Goal: Task Accomplishment & Management: Complete application form

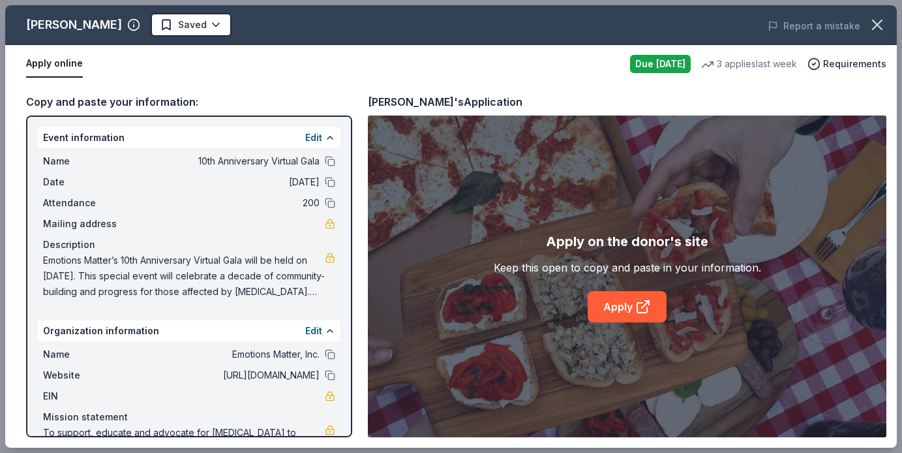
scroll to position [360, 0]
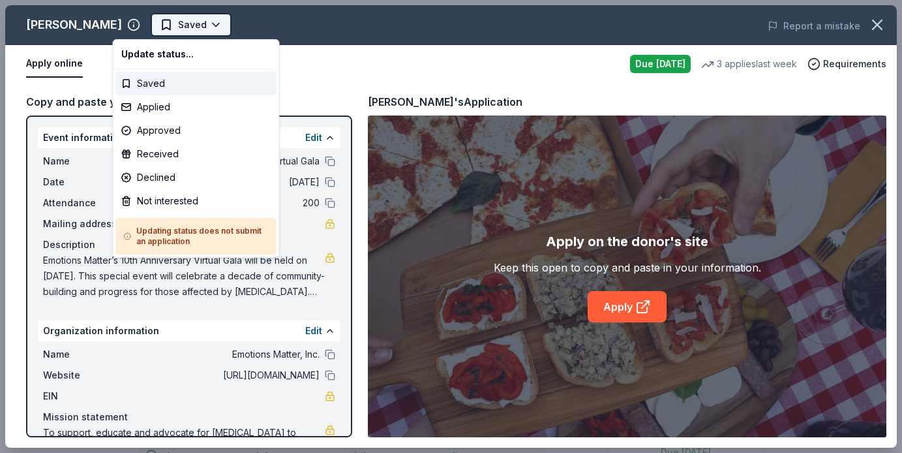
click at [178, 26] on html "10th Anniversary Virtual Gala Earn Rewards Due today Share Grimaldi's New • 1 r…" at bounding box center [451, 226] width 902 height 453
click at [172, 106] on div "Applied" at bounding box center [196, 106] width 160 height 23
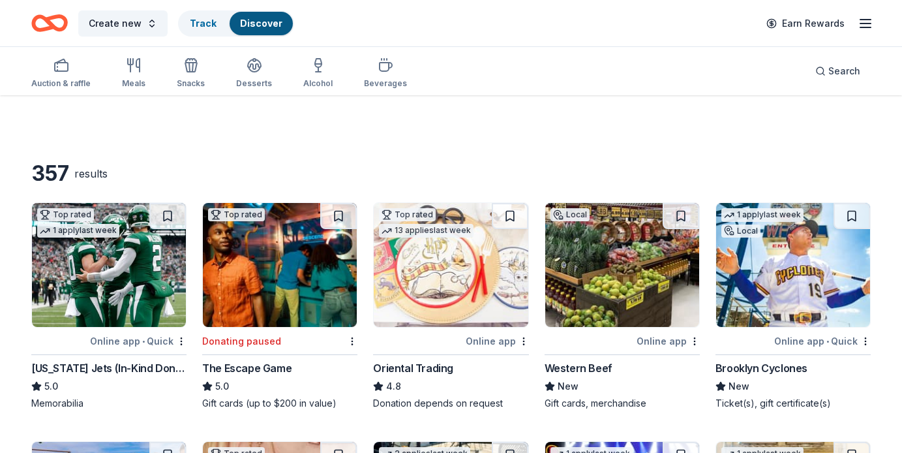
scroll to position [537, 0]
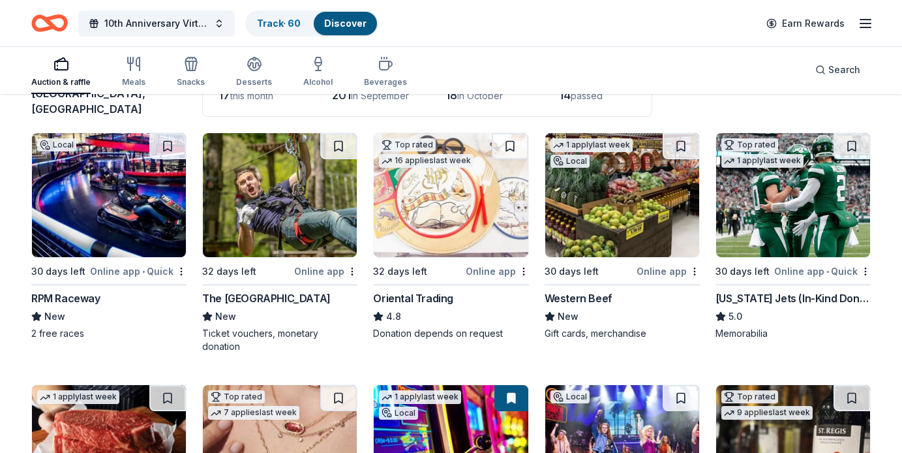
scroll to position [100, 0]
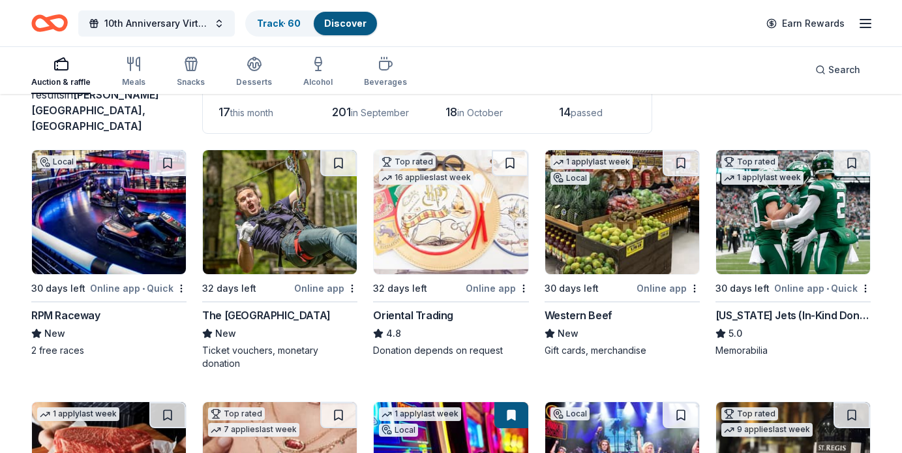
click at [107, 307] on div "RPM Raceway" at bounding box center [108, 315] width 155 height 16
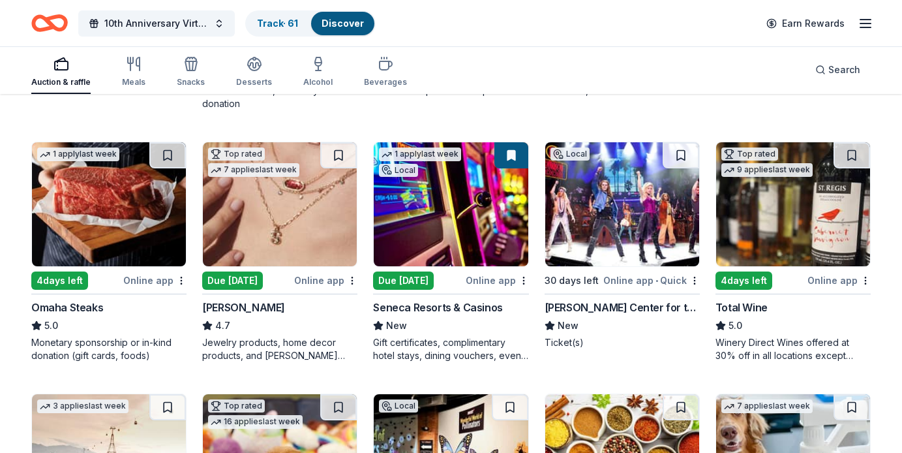
scroll to position [361, 0]
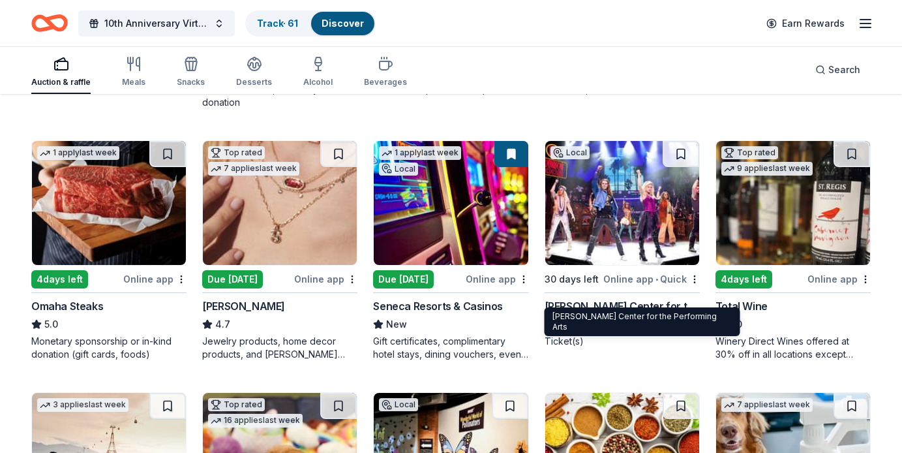
click at [644, 299] on div "[PERSON_NAME] Center for the Performing Arts" at bounding box center [622, 306] width 155 height 16
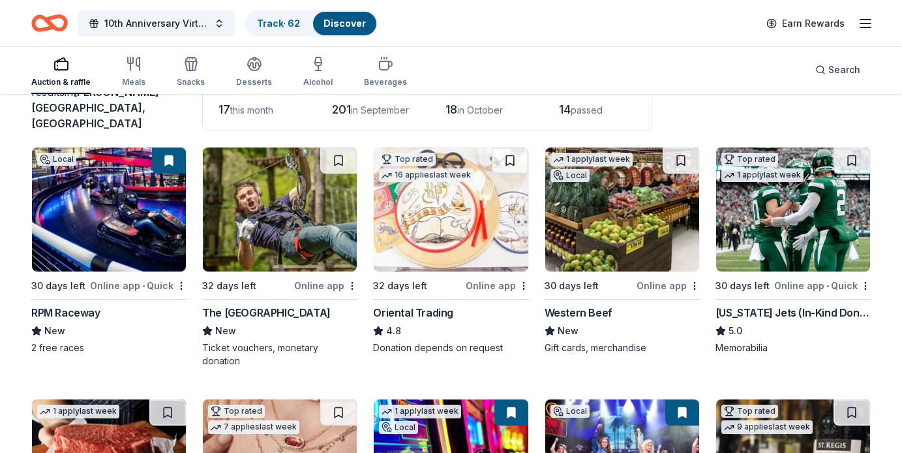
scroll to position [104, 0]
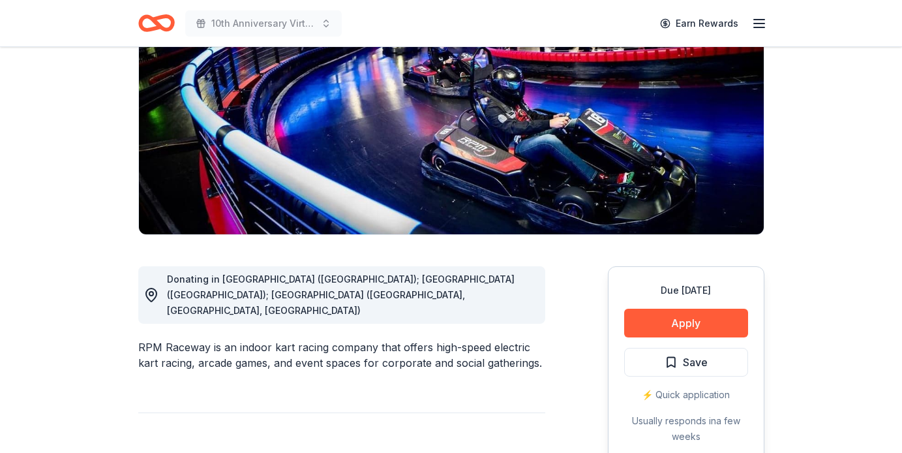
scroll to position [168, 0]
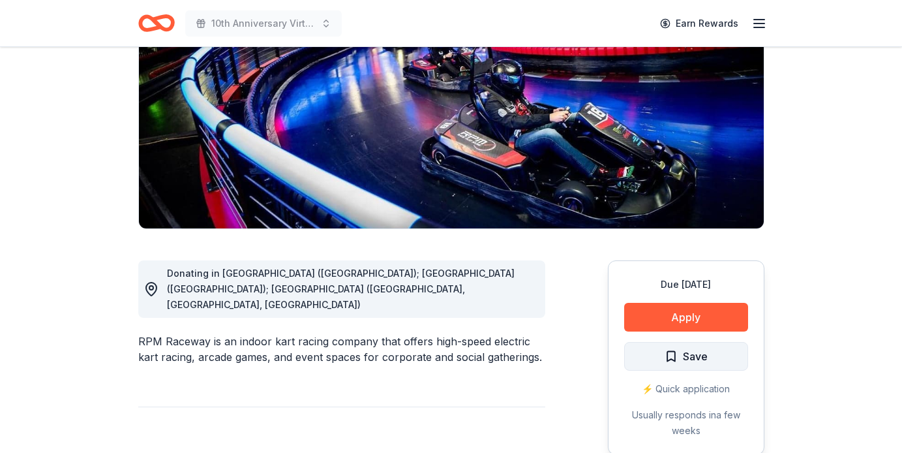
click at [683, 355] on span "Save" at bounding box center [695, 356] width 25 height 17
click at [683, 285] on html "10th Anniversary Virtual Gala Earn Rewards Due in 30 days Share RPM Raceway New…" at bounding box center [451, 58] width 902 height 453
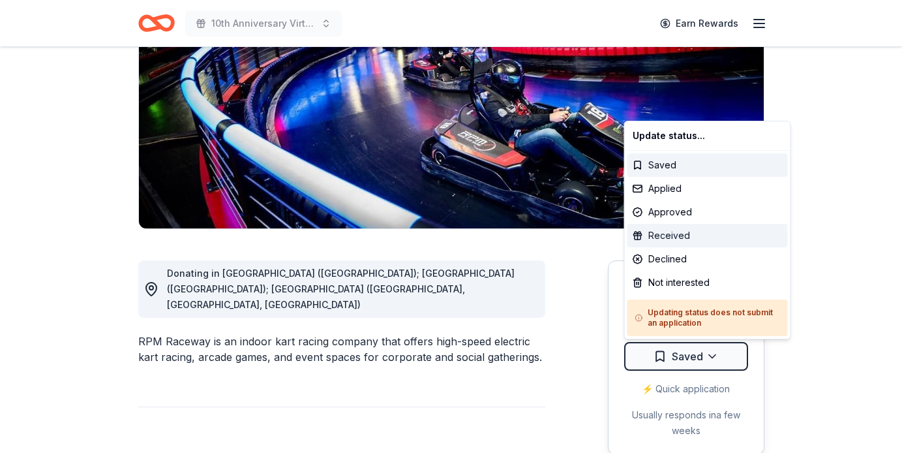
click at [685, 238] on div "Received" at bounding box center [707, 235] width 160 height 23
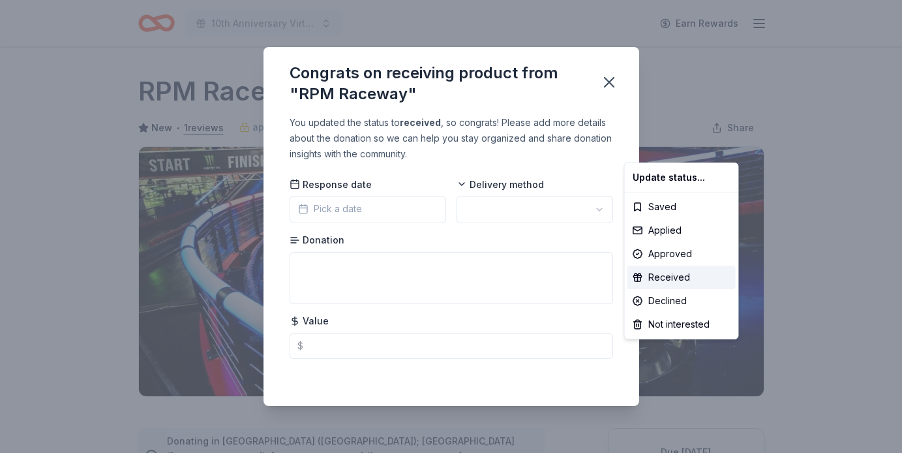
click at [423, 211] on html "10th Anniversary Virtual Gala Earn Rewards Due in 30 days Share RPM Raceway New…" at bounding box center [451, 226] width 902 height 453
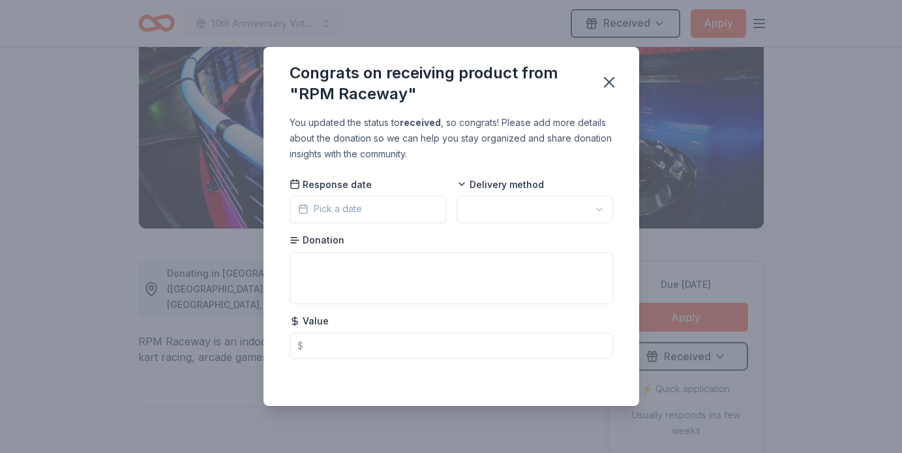
scroll to position [297, 0]
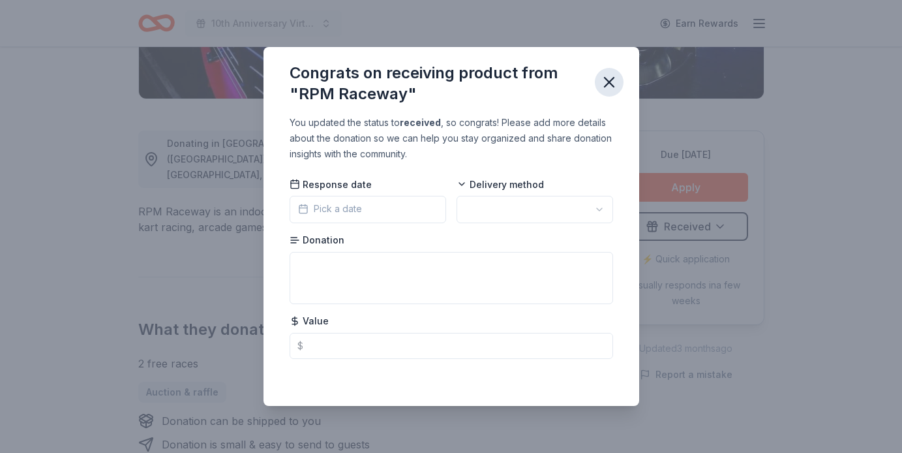
click at [612, 81] on icon "button" at bounding box center [609, 82] width 18 height 18
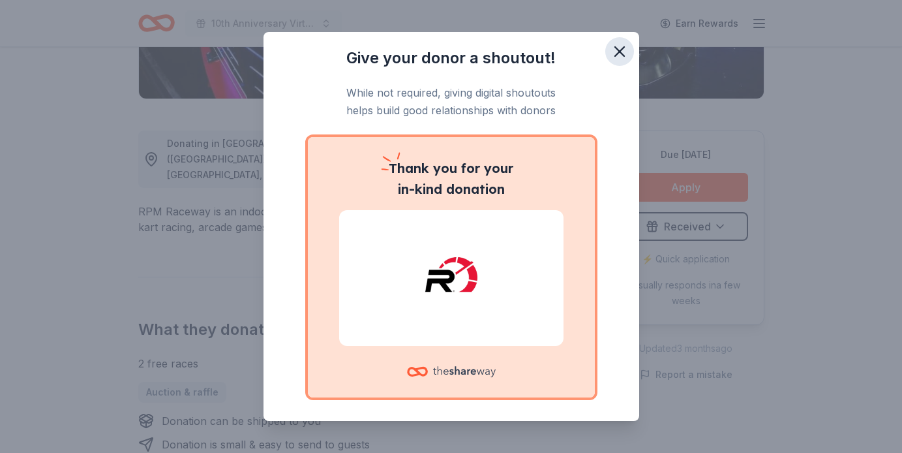
click at [620, 51] on icon "button" at bounding box center [619, 51] width 9 height 9
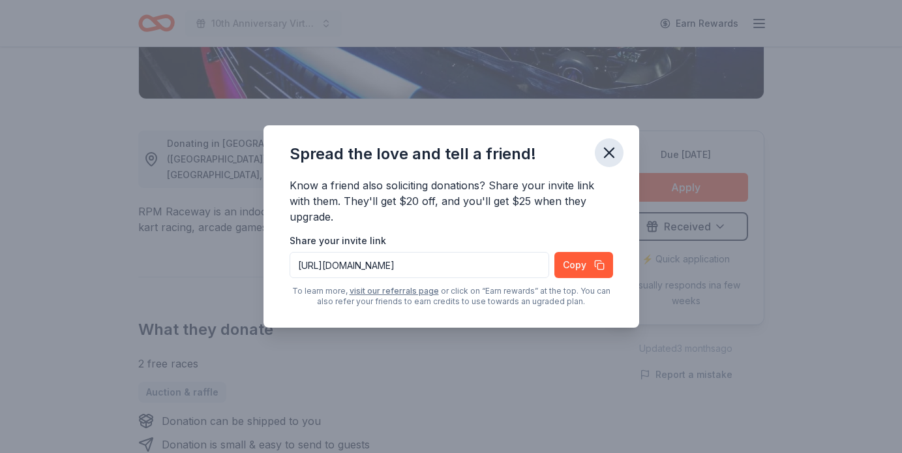
click at [613, 151] on icon "button" at bounding box center [609, 152] width 18 height 18
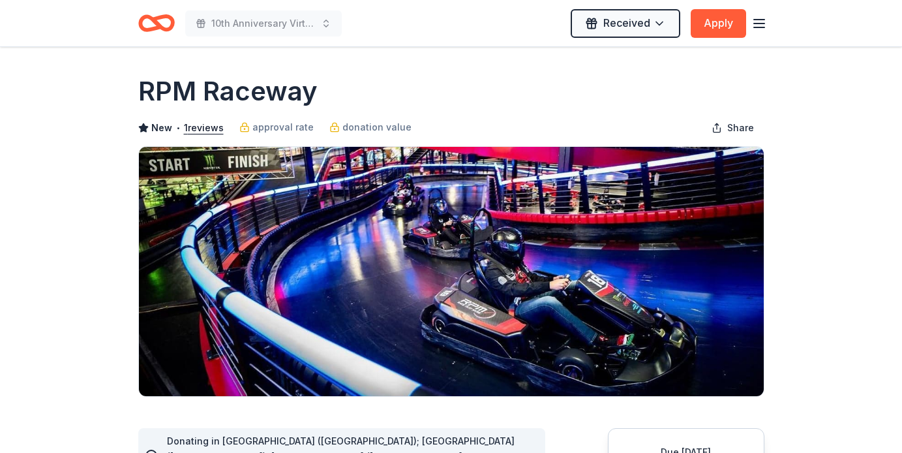
scroll to position [0, 0]
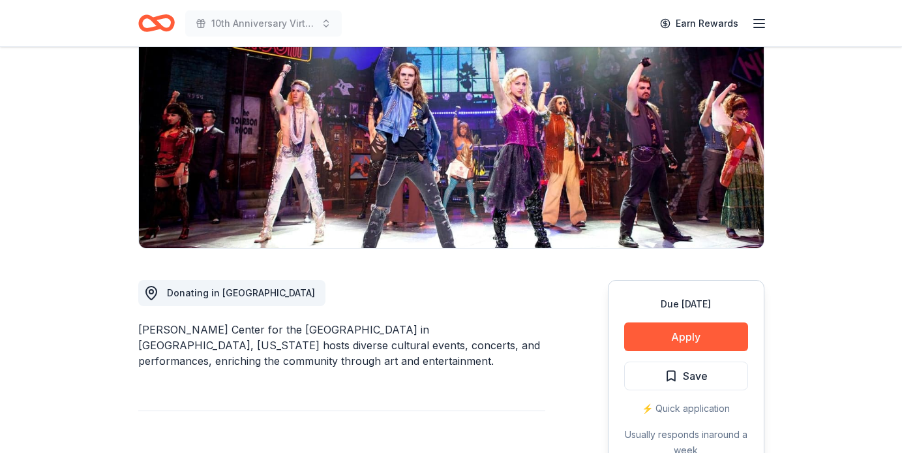
scroll to position [147, 0]
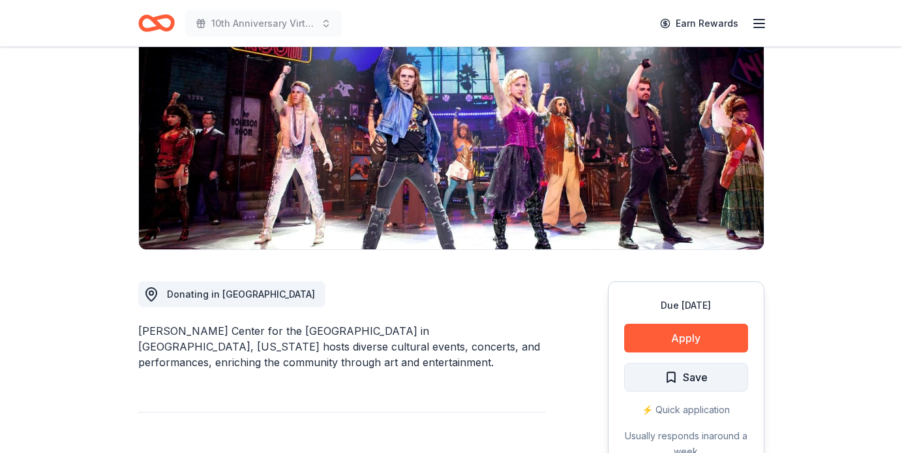
click at [667, 371] on span "Save" at bounding box center [686, 376] width 43 height 17
click at [664, 306] on html "10th Anniversary Virtual Gala Earn Rewards Due [DATE] Share [PERSON_NAME] Cente…" at bounding box center [451, 79] width 902 height 453
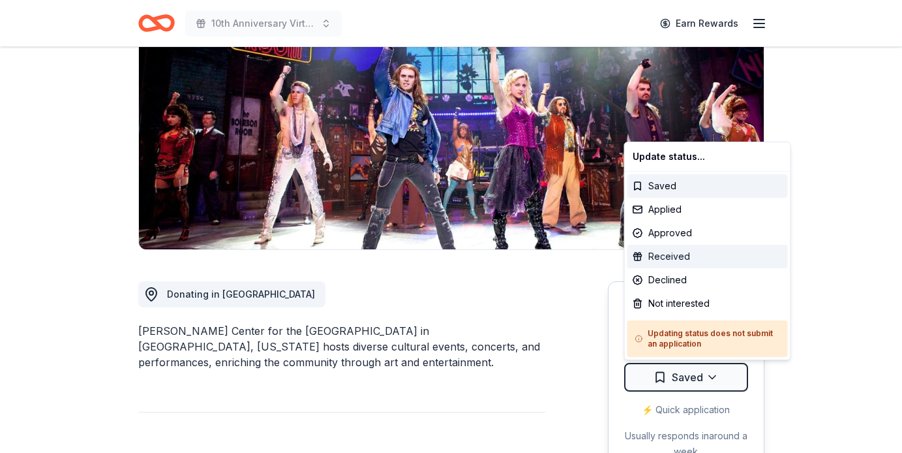
click at [656, 256] on div "Received" at bounding box center [707, 256] width 160 height 23
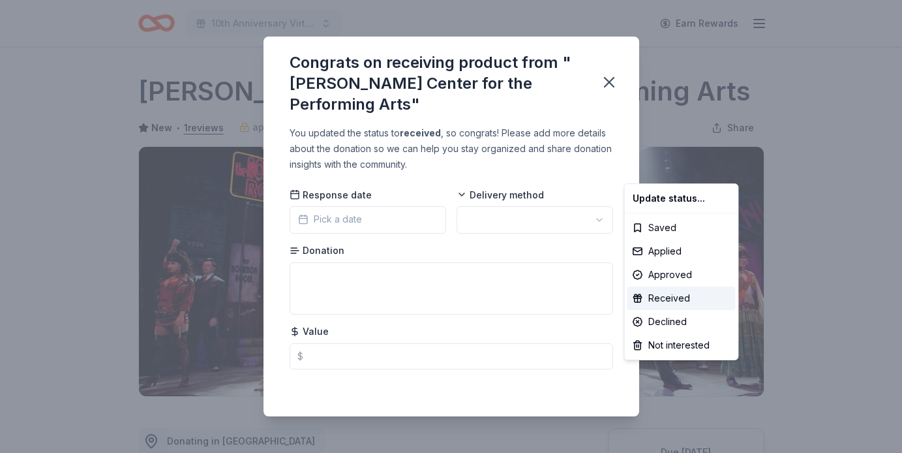
click at [598, 162] on html "10th Anniversary Virtual Gala Earn Rewards Due in 30 days Share Tilles Center f…" at bounding box center [451, 226] width 902 height 453
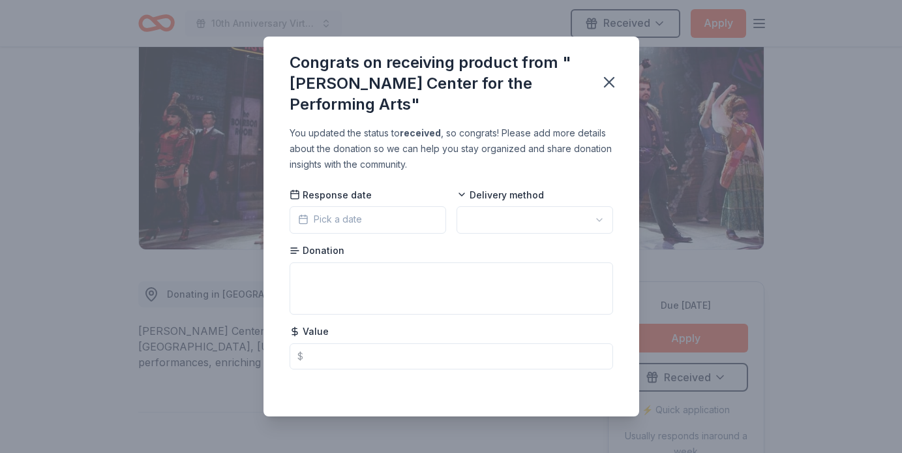
scroll to position [297, 0]
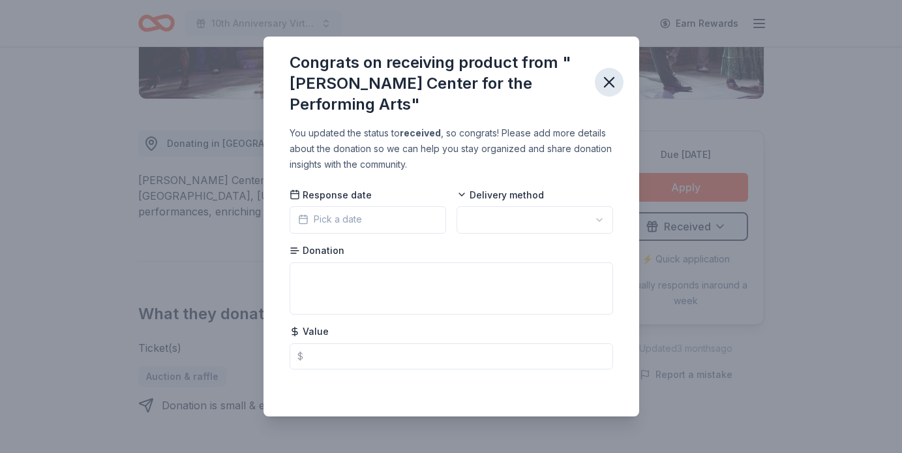
click at [612, 80] on icon "button" at bounding box center [609, 82] width 9 height 9
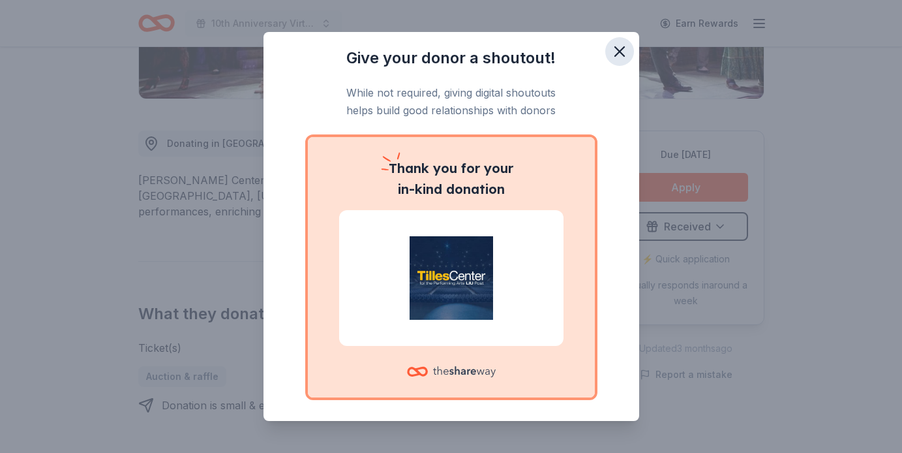
click at [617, 51] on icon "button" at bounding box center [619, 51] width 18 height 18
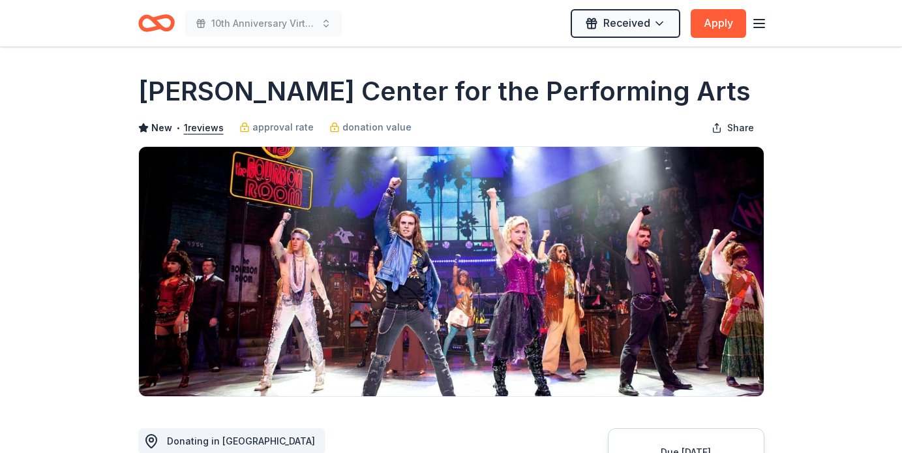
scroll to position [0, 0]
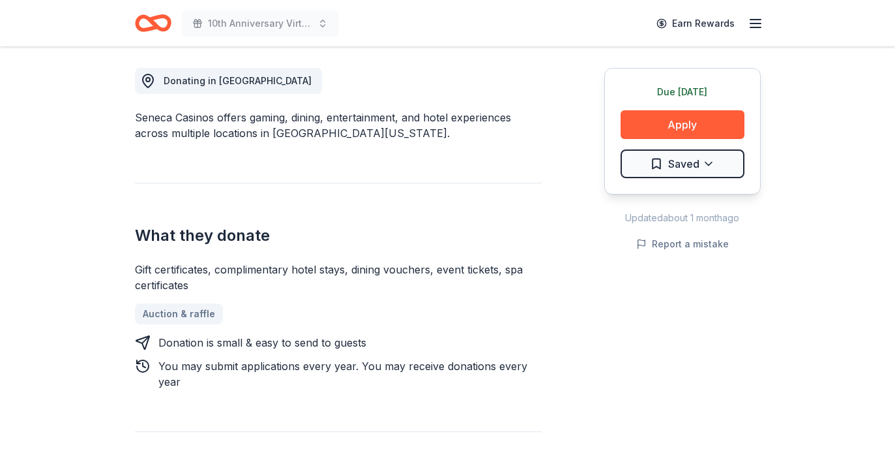
scroll to position [361, 0]
click at [670, 127] on button "Apply" at bounding box center [683, 124] width 124 height 29
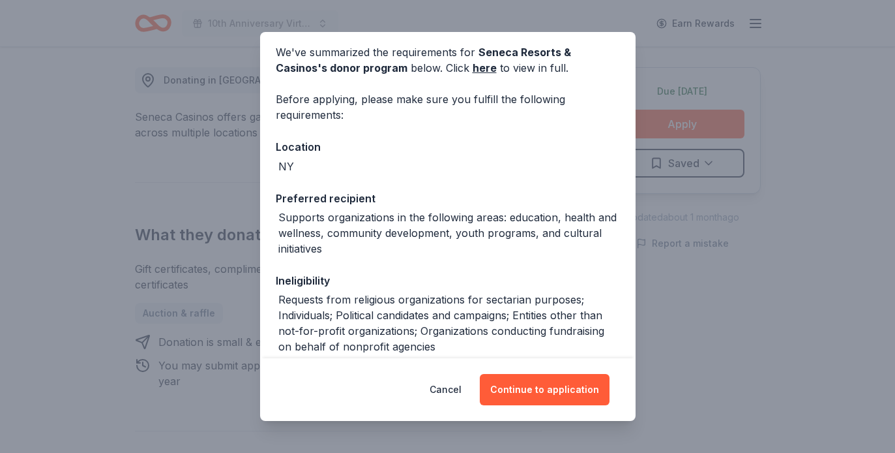
scroll to position [53, 0]
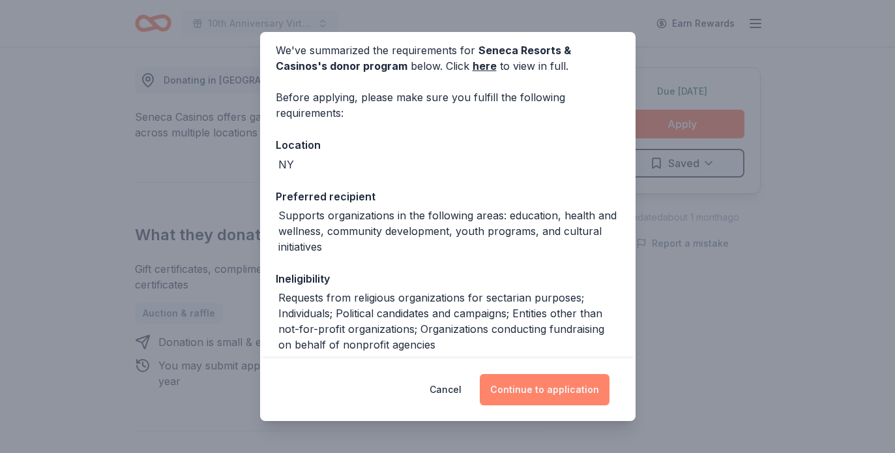
click at [537, 391] on button "Continue to application" at bounding box center [545, 389] width 130 height 31
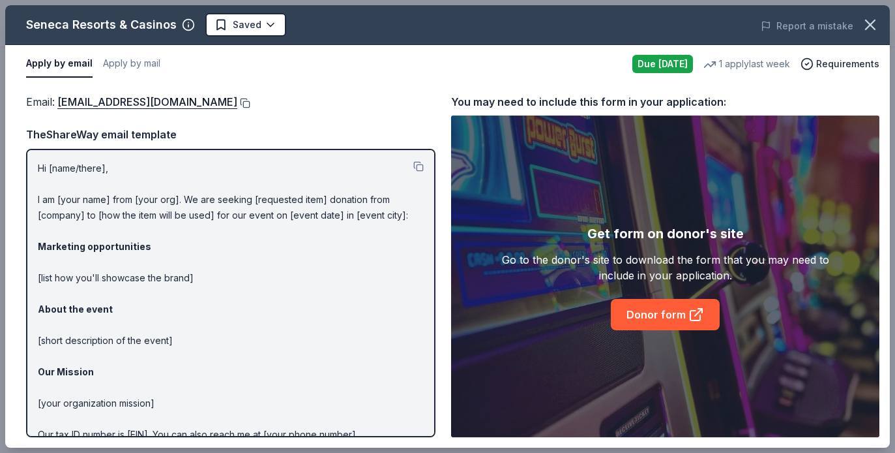
click at [237, 102] on button at bounding box center [243, 103] width 13 height 10
